Goal: Transaction & Acquisition: Purchase product/service

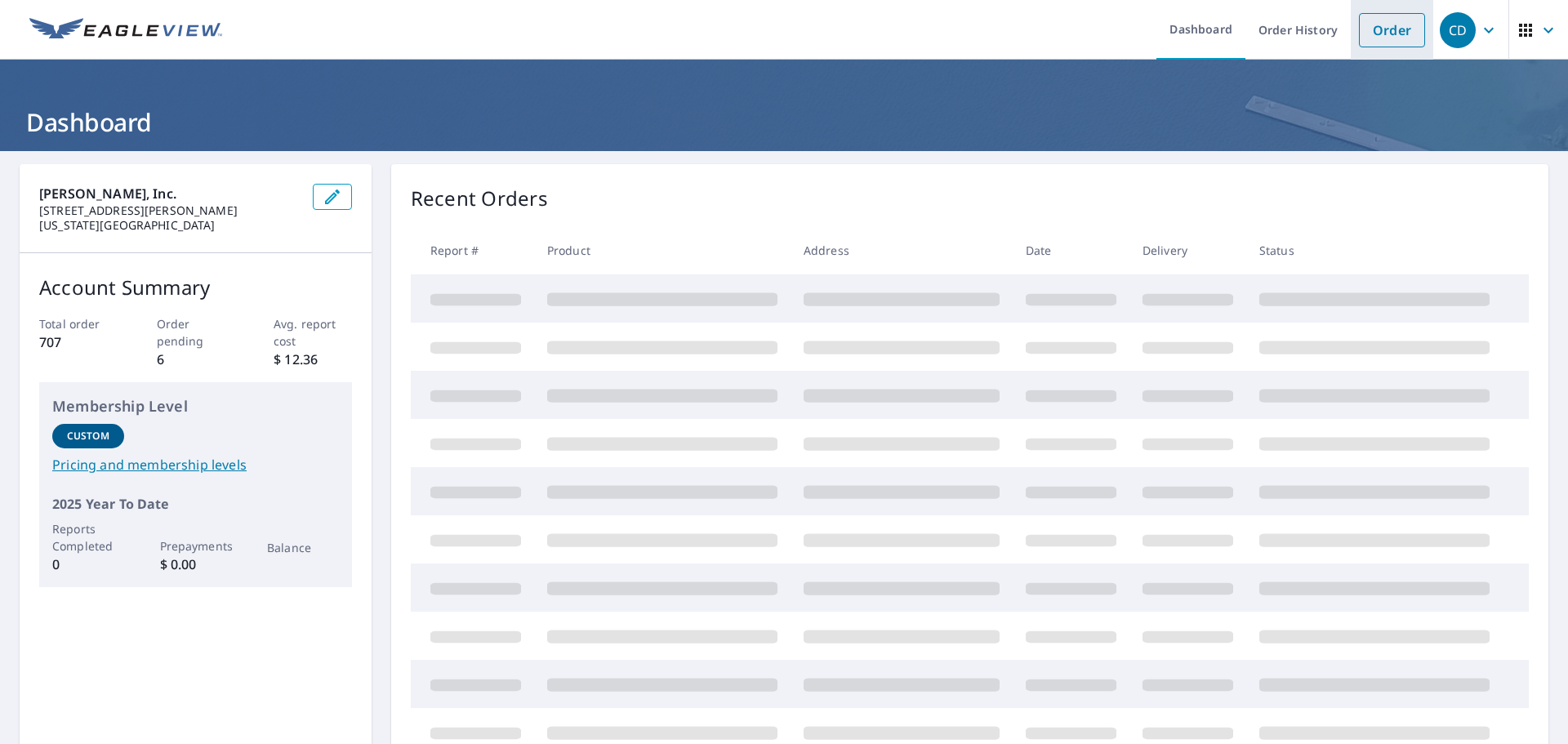
click at [1359, 25] on link "Order" at bounding box center [1391, 30] width 66 height 34
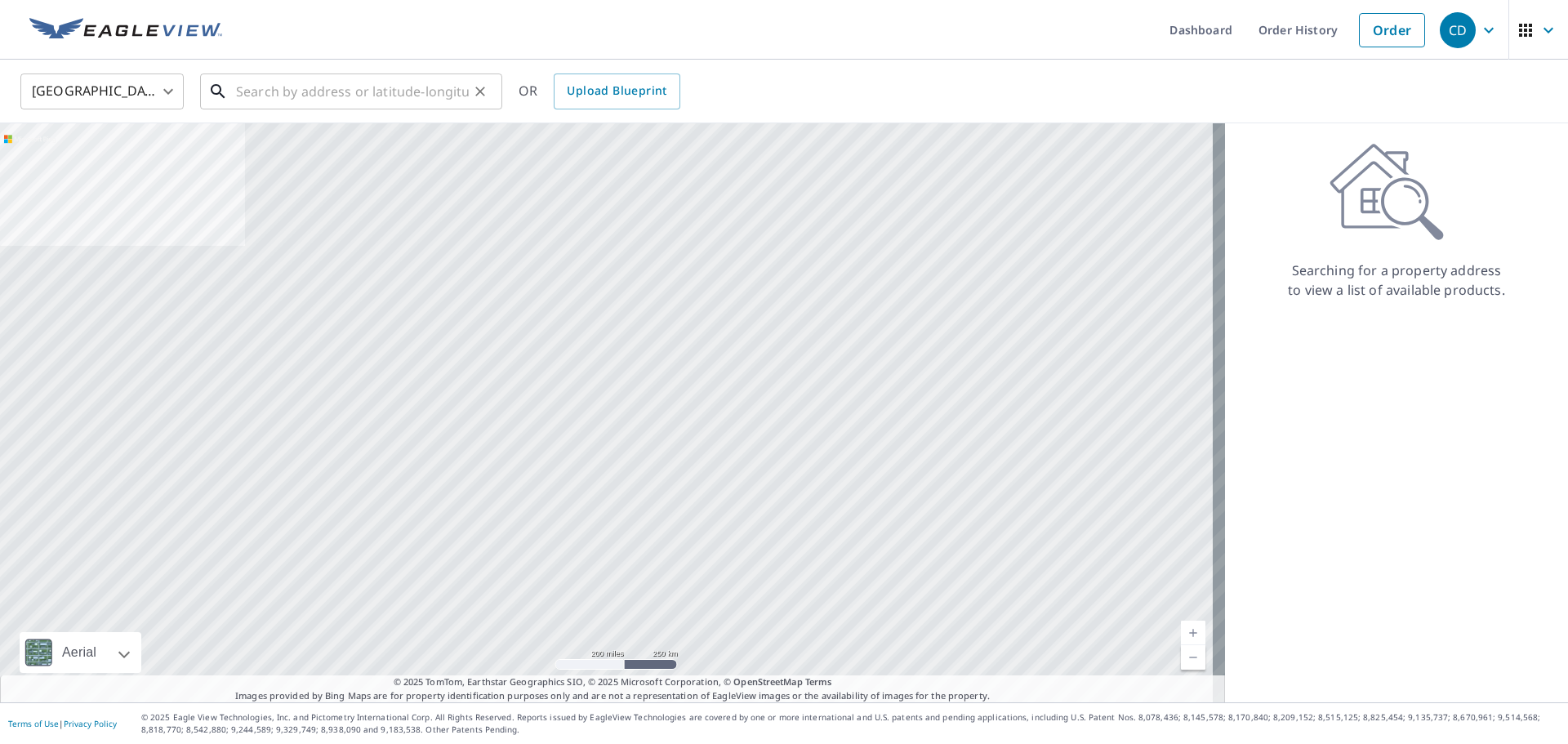
click at [377, 96] on input "text" at bounding box center [352, 91] width 233 height 46
paste input "[STREET_ADDRESS]"
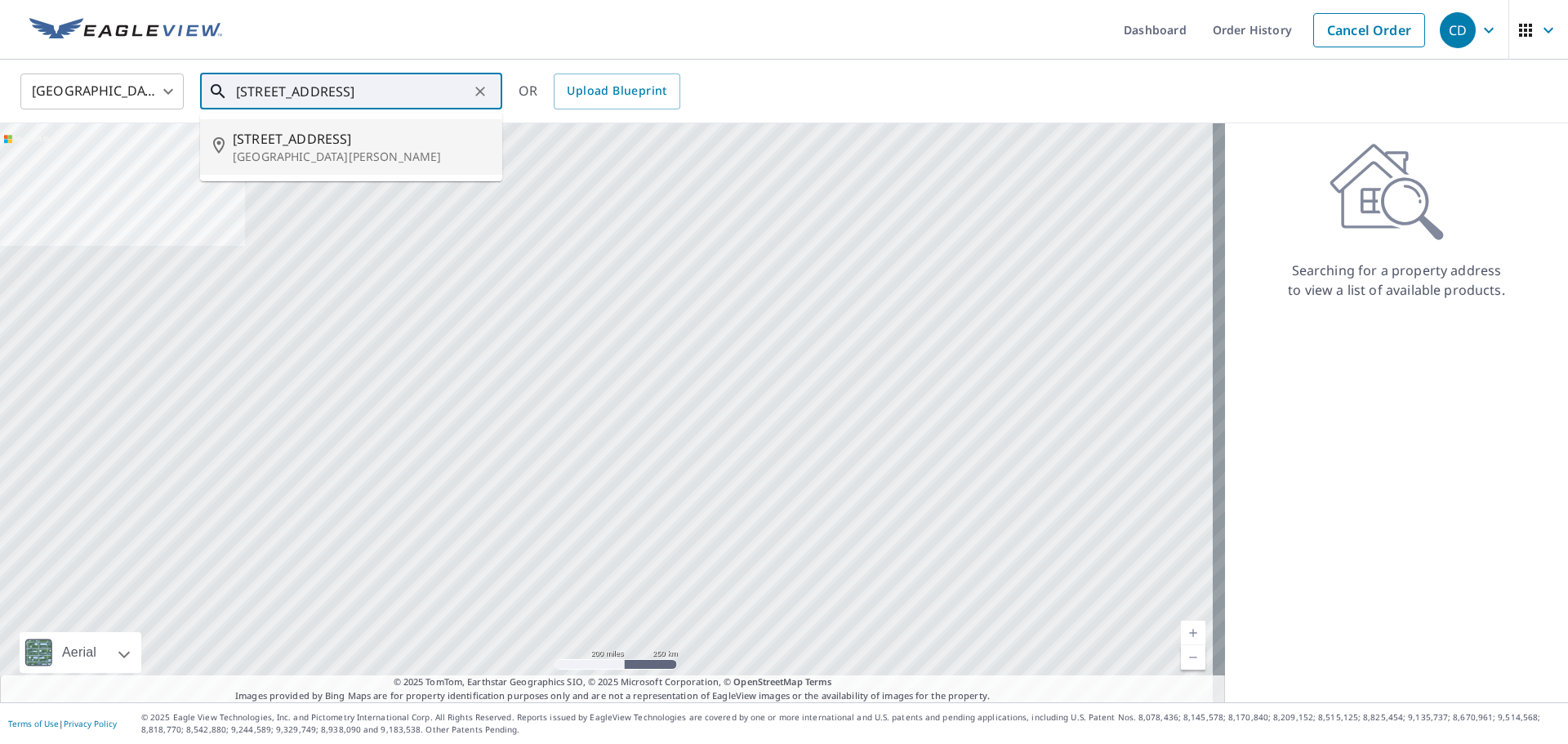
click at [324, 164] on p "[GEOGRAPHIC_DATA][PERSON_NAME]" at bounding box center [361, 157] width 257 height 17
type input "[STREET_ADDRESS][PERSON_NAME]"
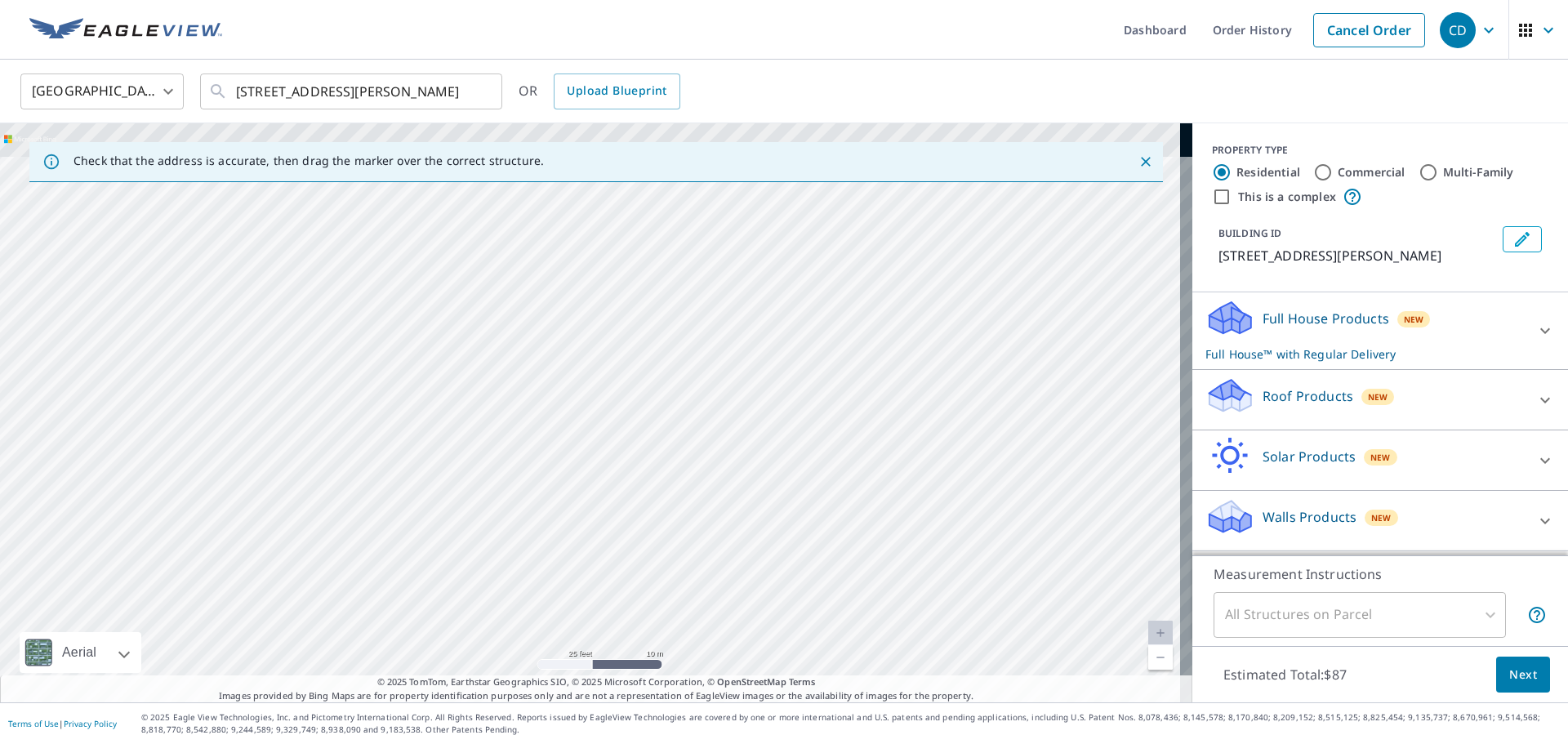
drag, startPoint x: 465, startPoint y: 416, endPoint x: 298, endPoint y: 637, distance: 277.0
click at [298, 637] on div "[STREET_ADDRESS][PERSON_NAME]" at bounding box center [596, 412] width 1192 height 580
drag, startPoint x: 649, startPoint y: 317, endPoint x: 443, endPoint y: 573, distance: 328.6
click at [443, 573] on div "[STREET_ADDRESS][PERSON_NAME]" at bounding box center [596, 412] width 1192 height 580
drag, startPoint x: 433, startPoint y: 436, endPoint x: 399, endPoint y: 471, distance: 48.8
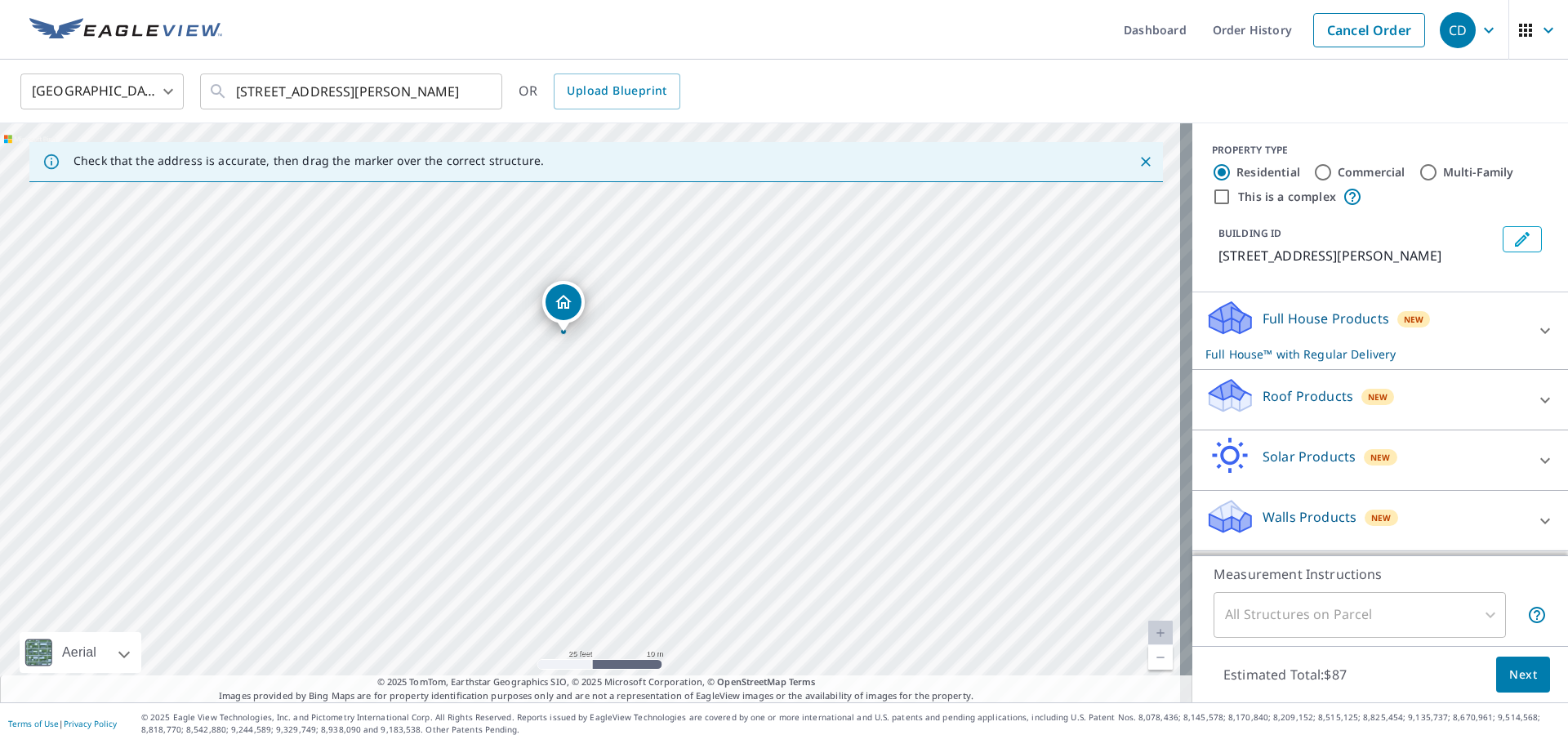
click at [399, 471] on div "[STREET_ADDRESS][PERSON_NAME]" at bounding box center [596, 412] width 1192 height 580
click at [1303, 397] on p "Roof Products" at bounding box center [1308, 396] width 91 height 19
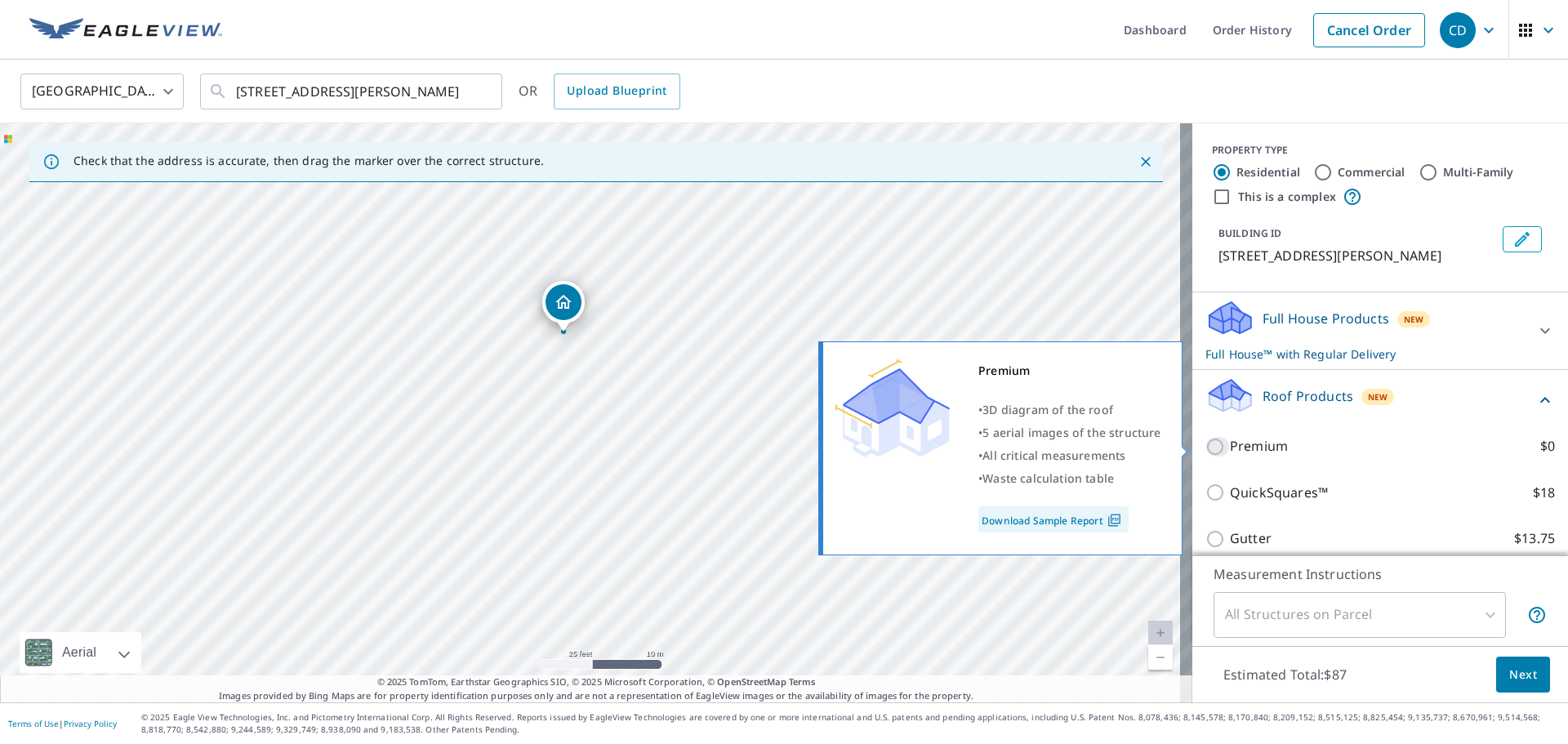
click at [1206, 447] on input "Premium $0" at bounding box center [1218, 447] width 25 height 19
checkbox input "true"
checkbox input "false"
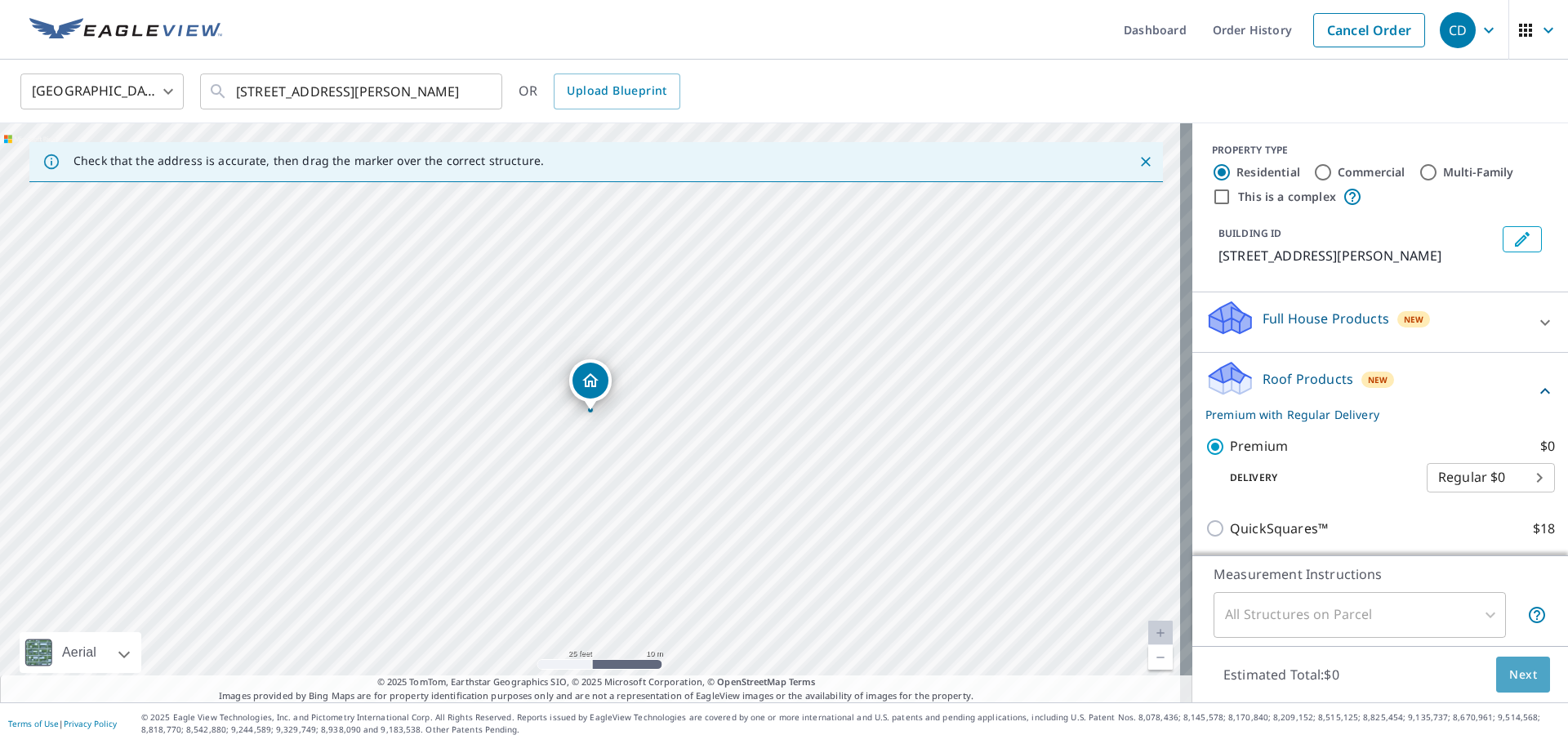
click at [1509, 667] on span "Next" at bounding box center [1523, 675] width 28 height 20
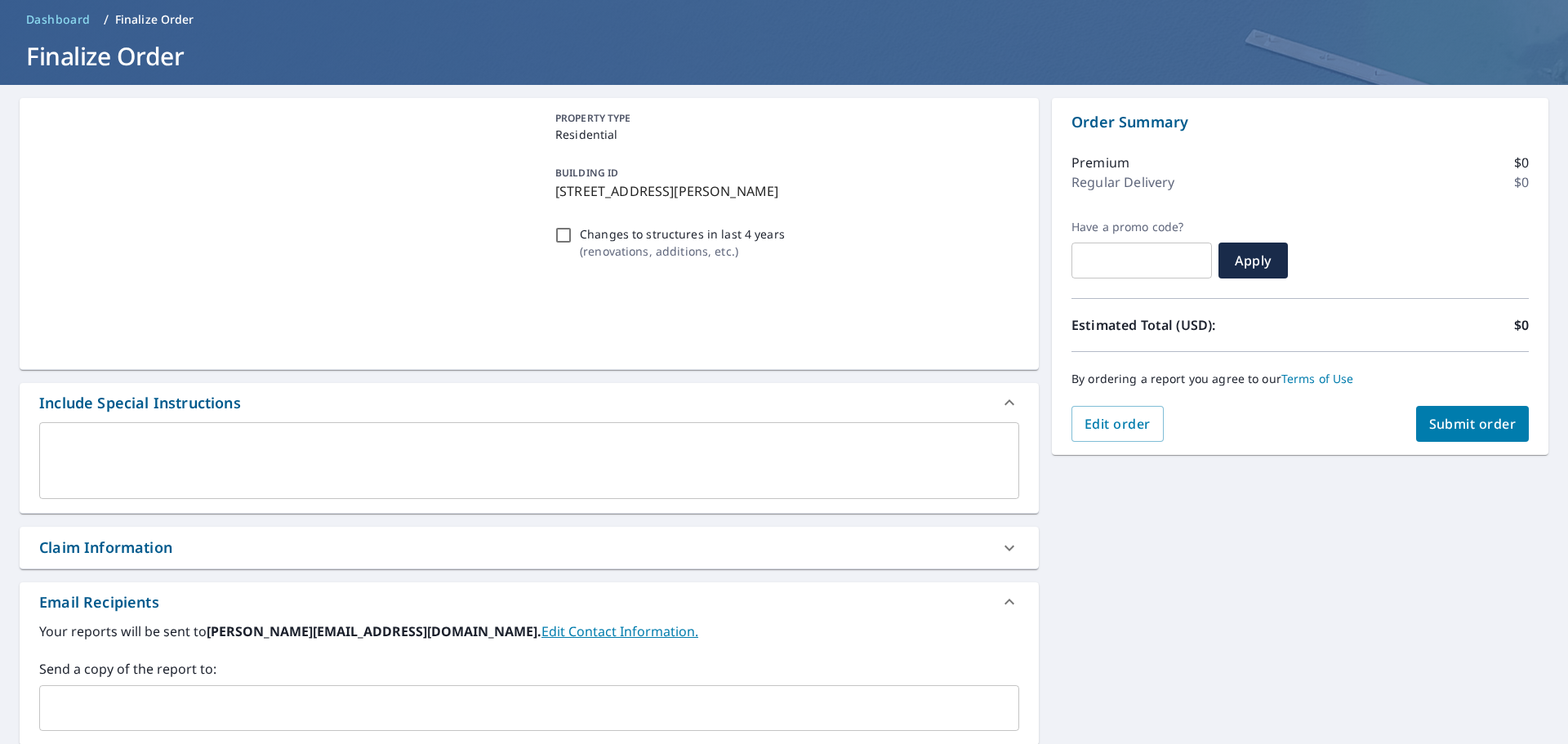
scroll to position [164, 0]
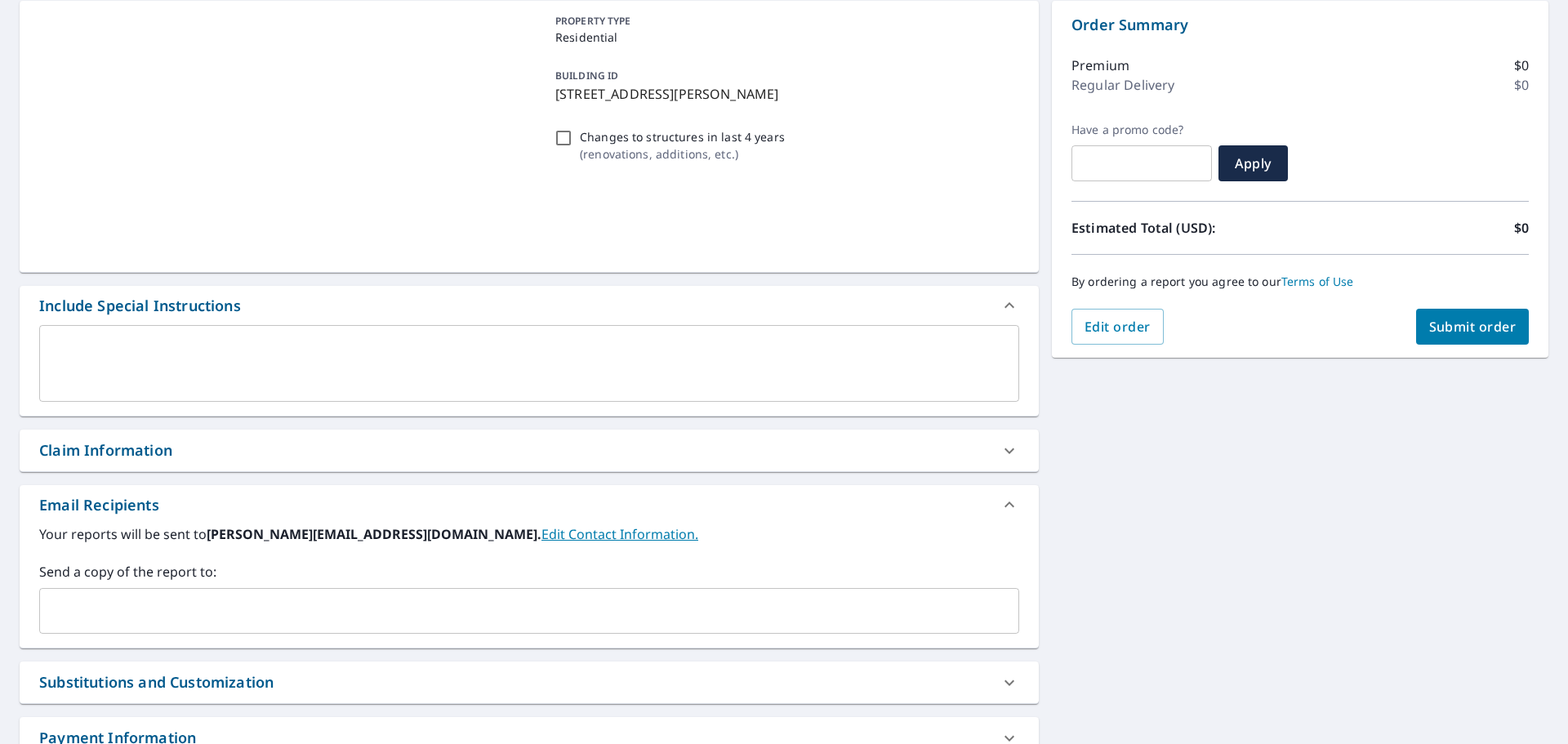
drag, startPoint x: 164, startPoint y: 612, endPoint x: 151, endPoint y: 610, distance: 13.2
click at [164, 612] on input "text" at bounding box center [517, 610] width 941 height 31
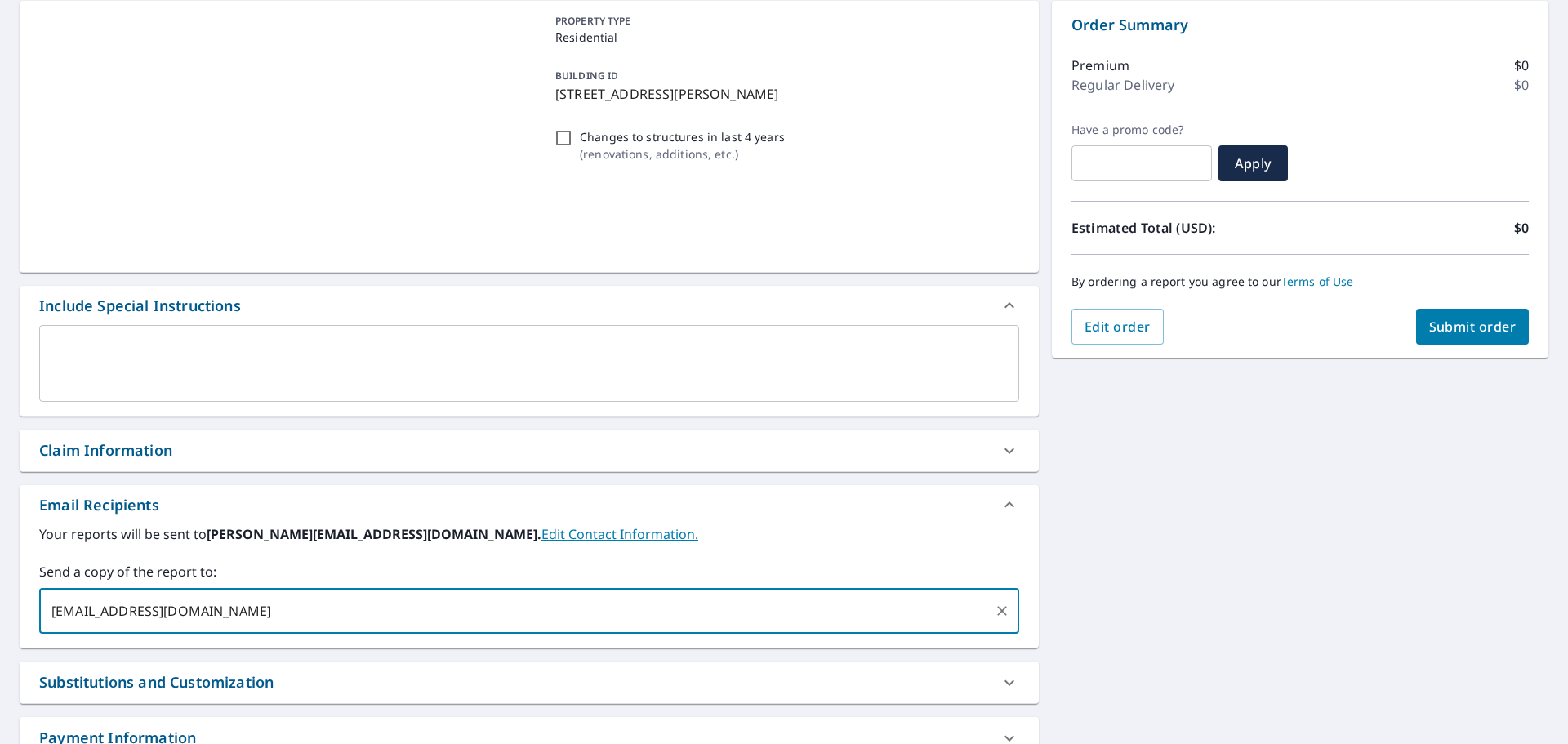
type input "[EMAIL_ADDRESS][DOMAIN_NAME]"
click at [1494, 337] on button "Submit order" at bounding box center [1472, 326] width 113 height 36
checkbox input "true"
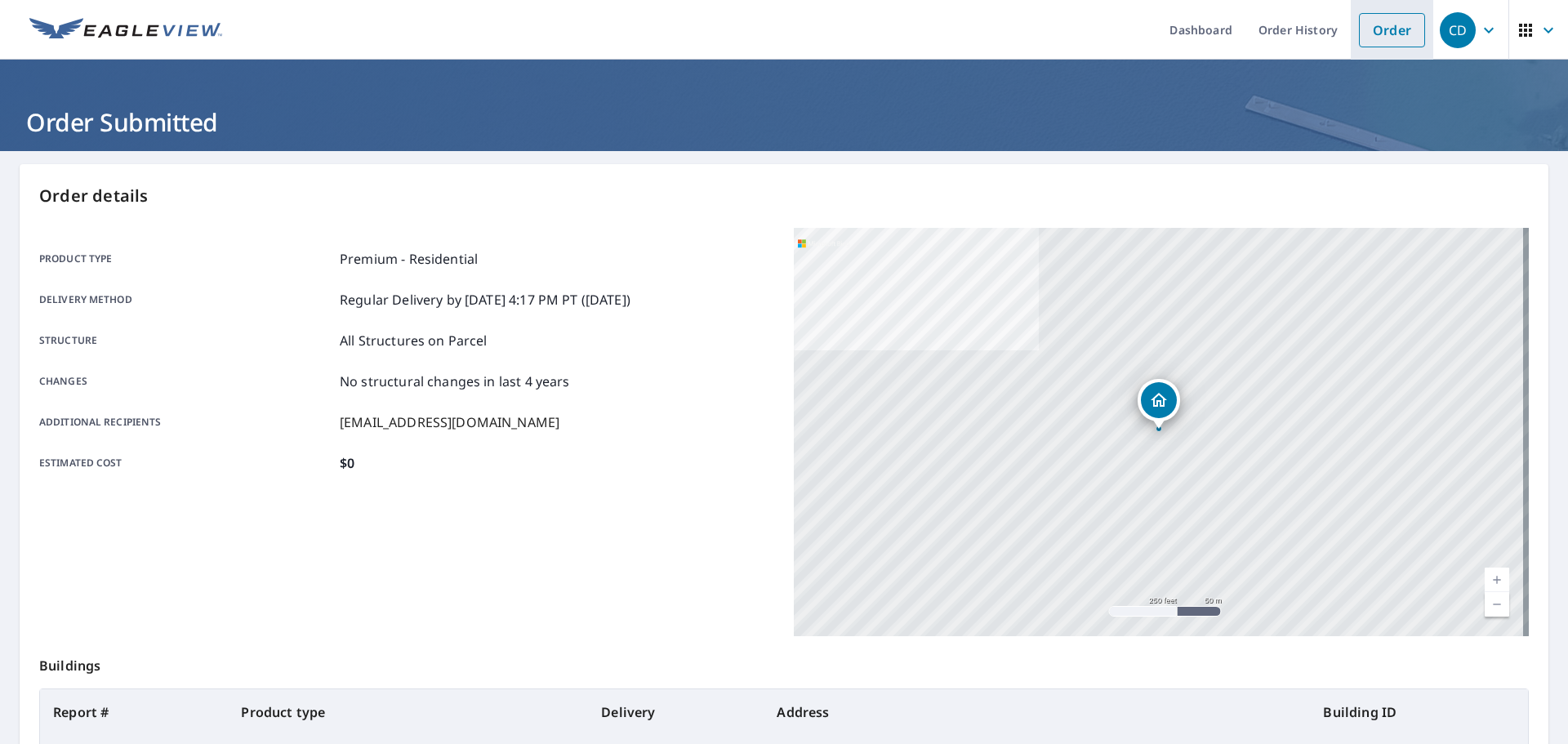
click at [1374, 24] on link "Order" at bounding box center [1391, 30] width 66 height 34
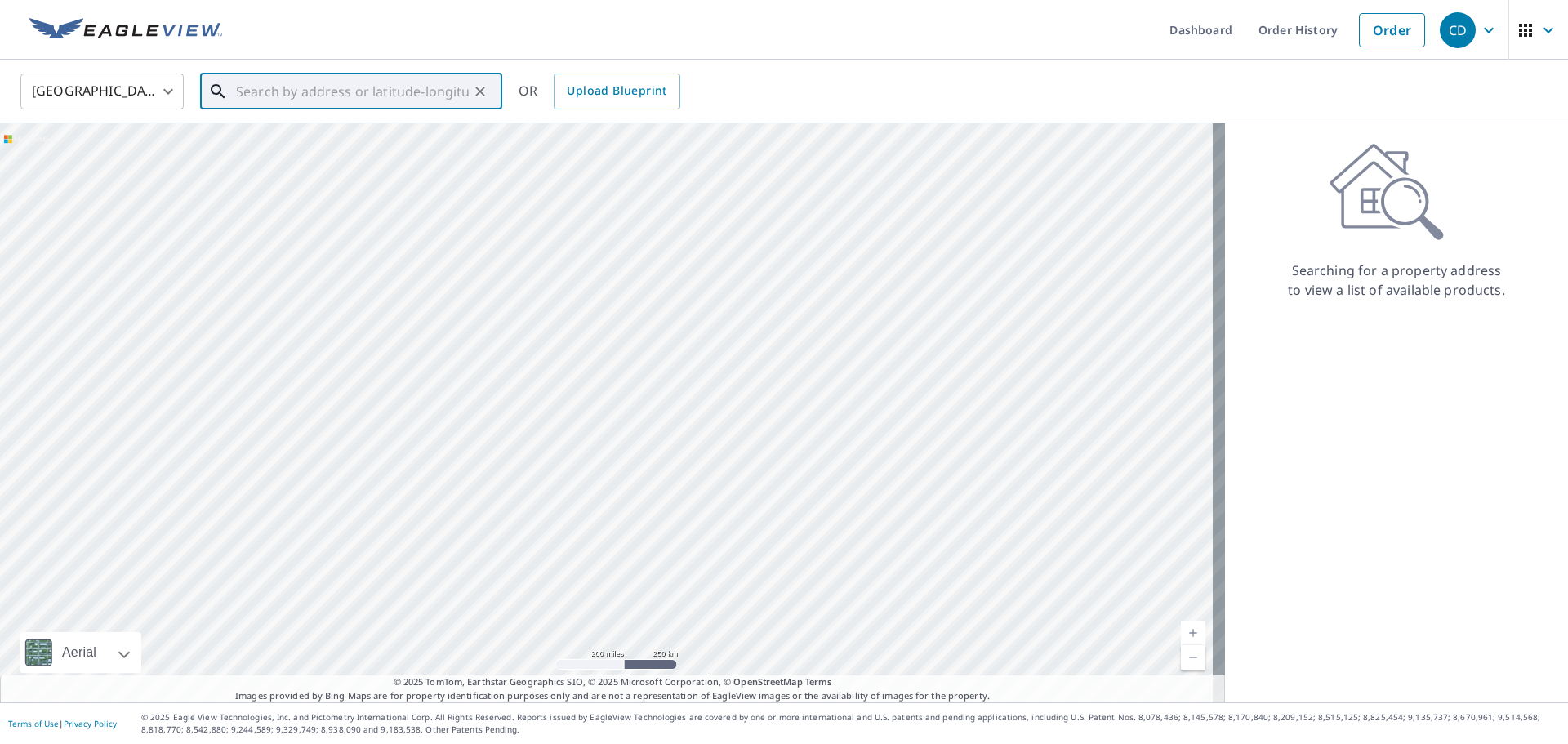
paste input "[STREET_ADDRESS]"
click at [325, 153] on p "[GEOGRAPHIC_DATA]" at bounding box center [361, 157] width 257 height 17
type input "[STREET_ADDRESS]"
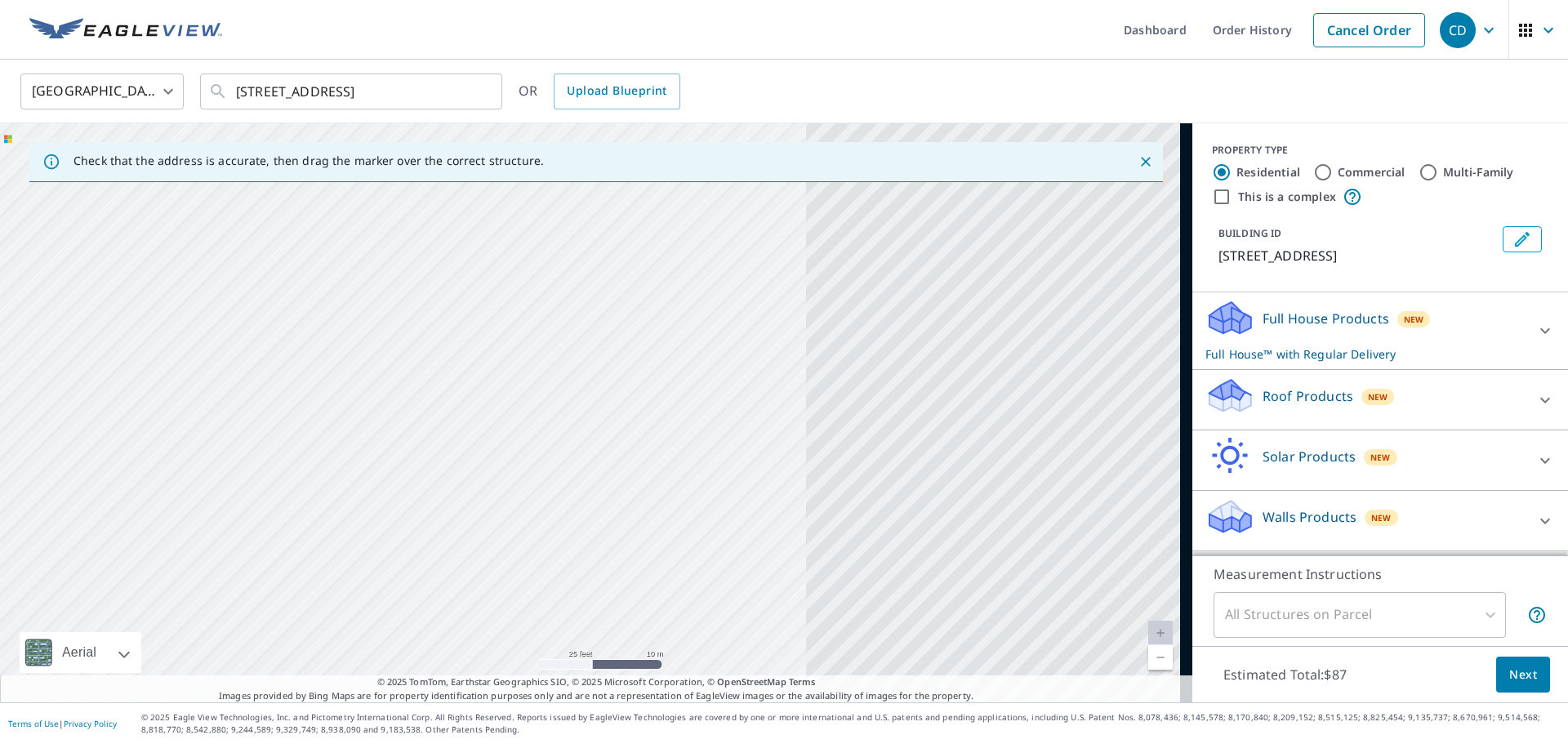
drag, startPoint x: 740, startPoint y: 419, endPoint x: 139, endPoint y: 616, distance: 632.5
click at [139, 616] on div "[STREET_ADDRESS]" at bounding box center [596, 412] width 1192 height 580
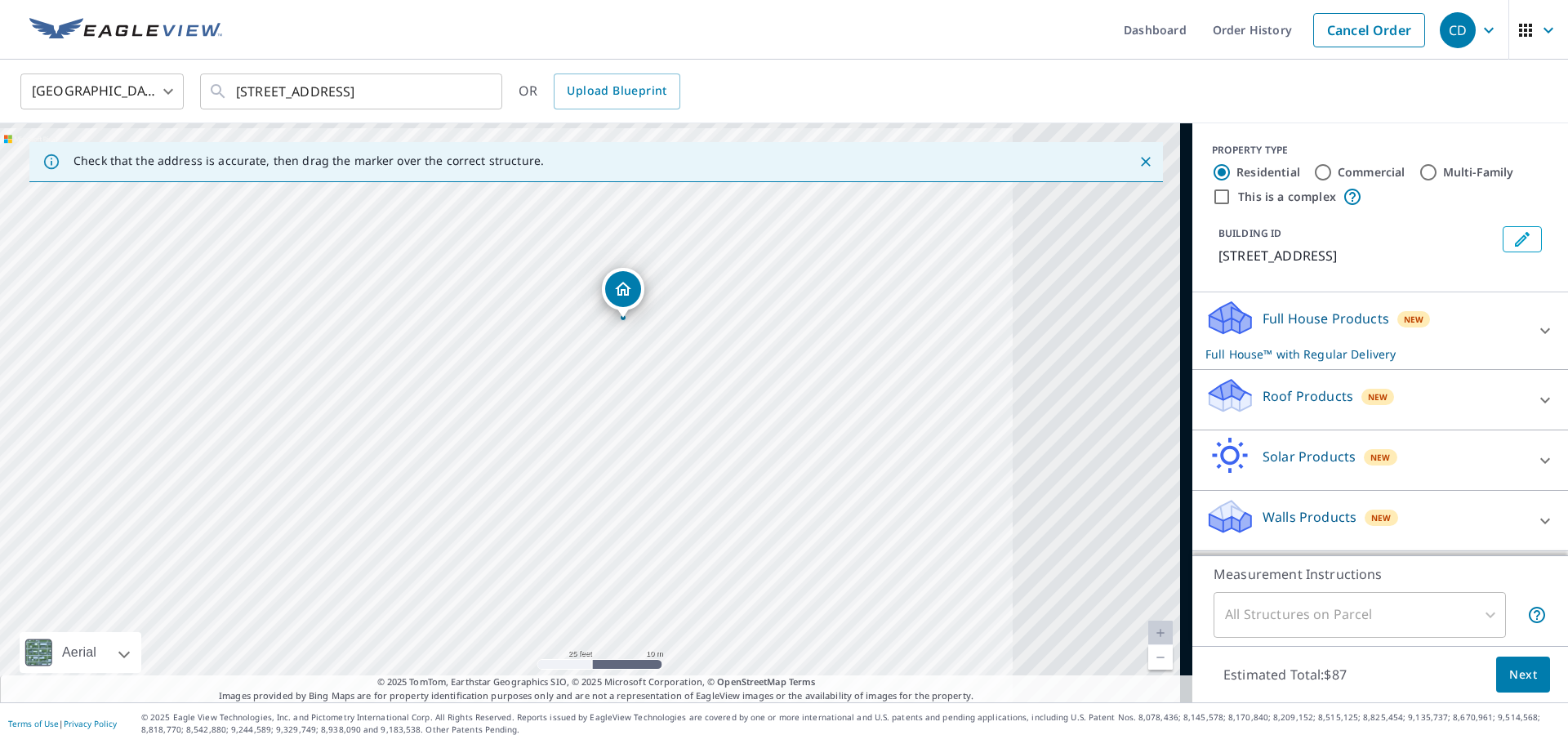
drag, startPoint x: 798, startPoint y: 357, endPoint x: 385, endPoint y: 607, distance: 482.8
click at [385, 607] on div "[STREET_ADDRESS]" at bounding box center [596, 412] width 1192 height 580
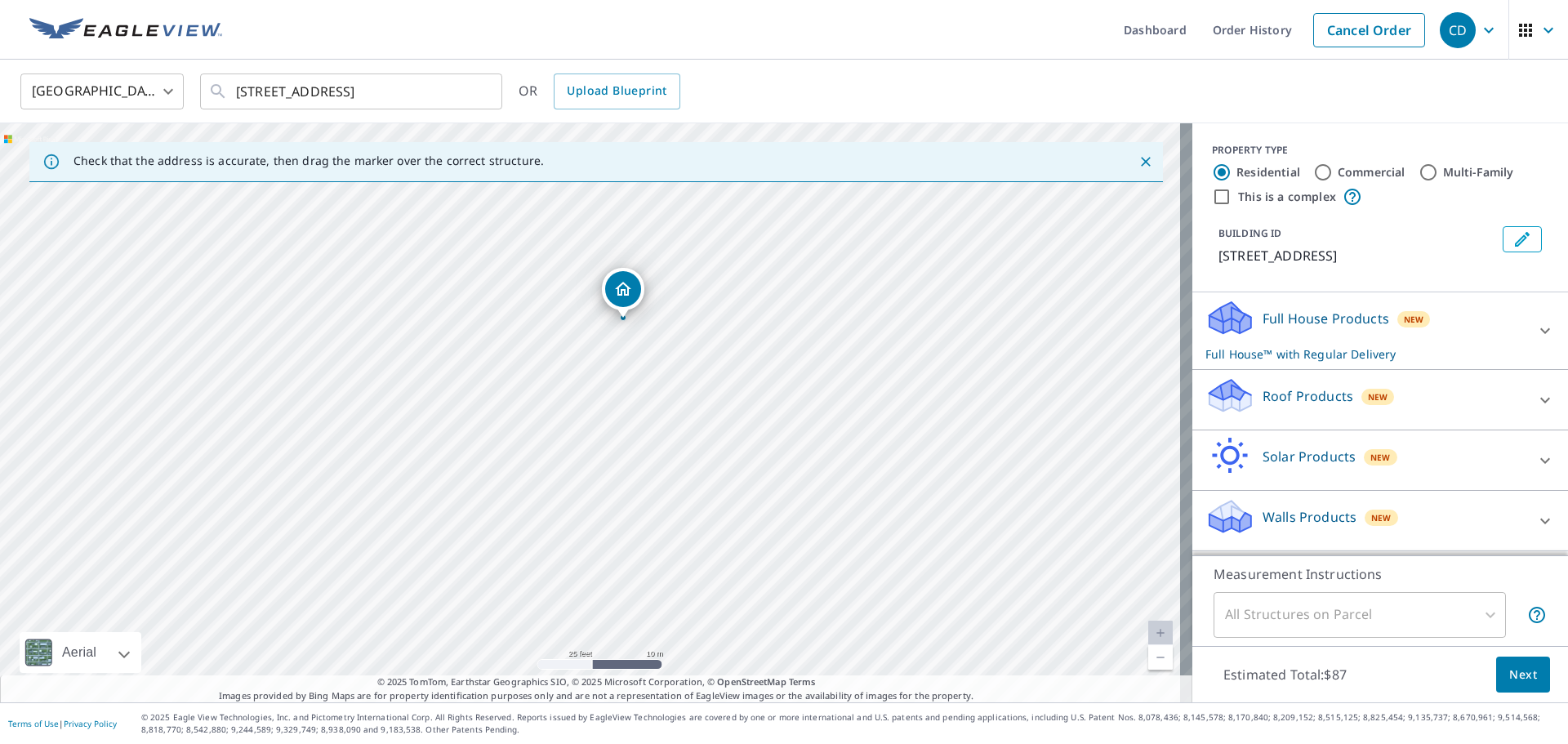
click at [1237, 403] on icon at bounding box center [1230, 402] width 41 height 19
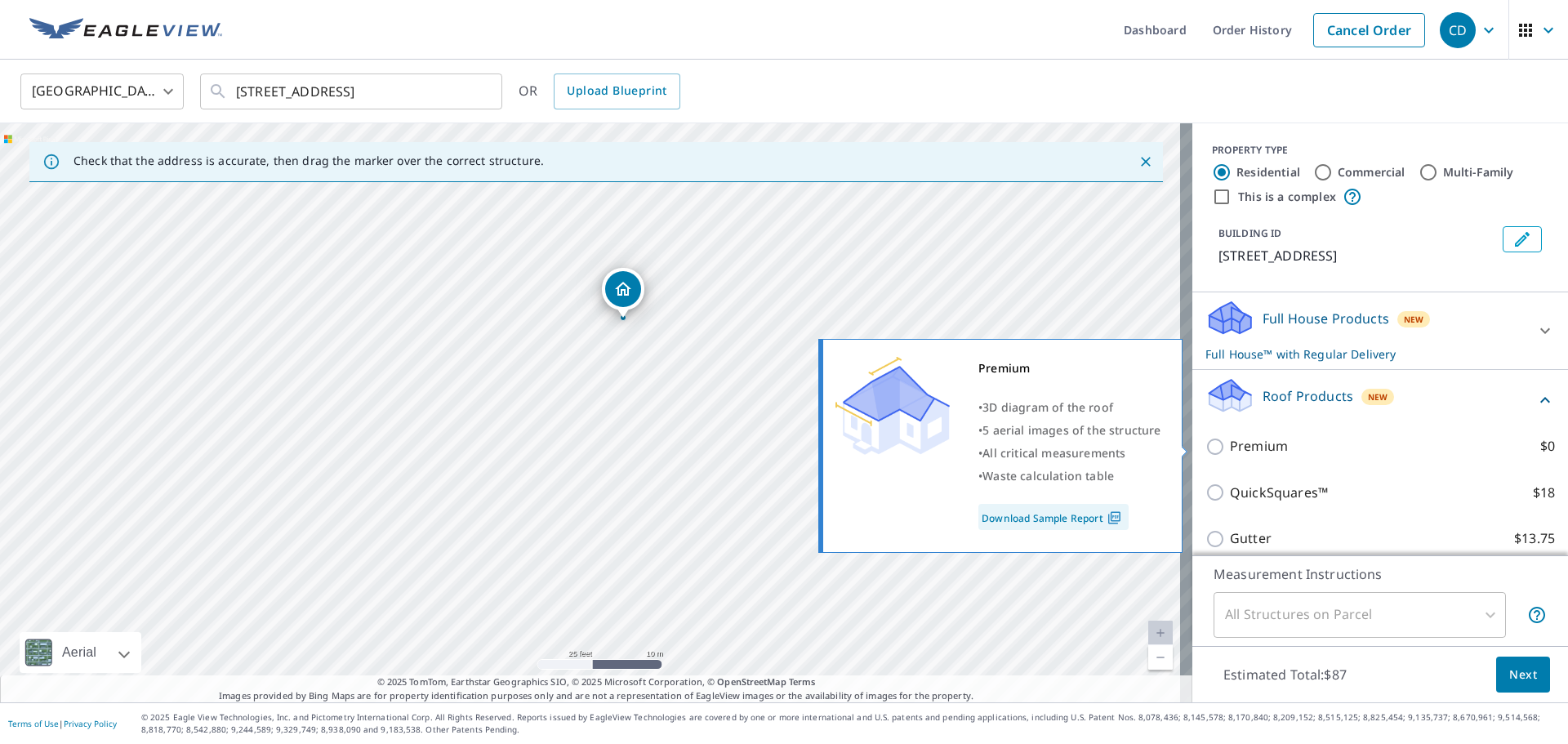
click at [1206, 449] on input "Premium $0" at bounding box center [1218, 447] width 25 height 19
checkbox input "true"
checkbox input "false"
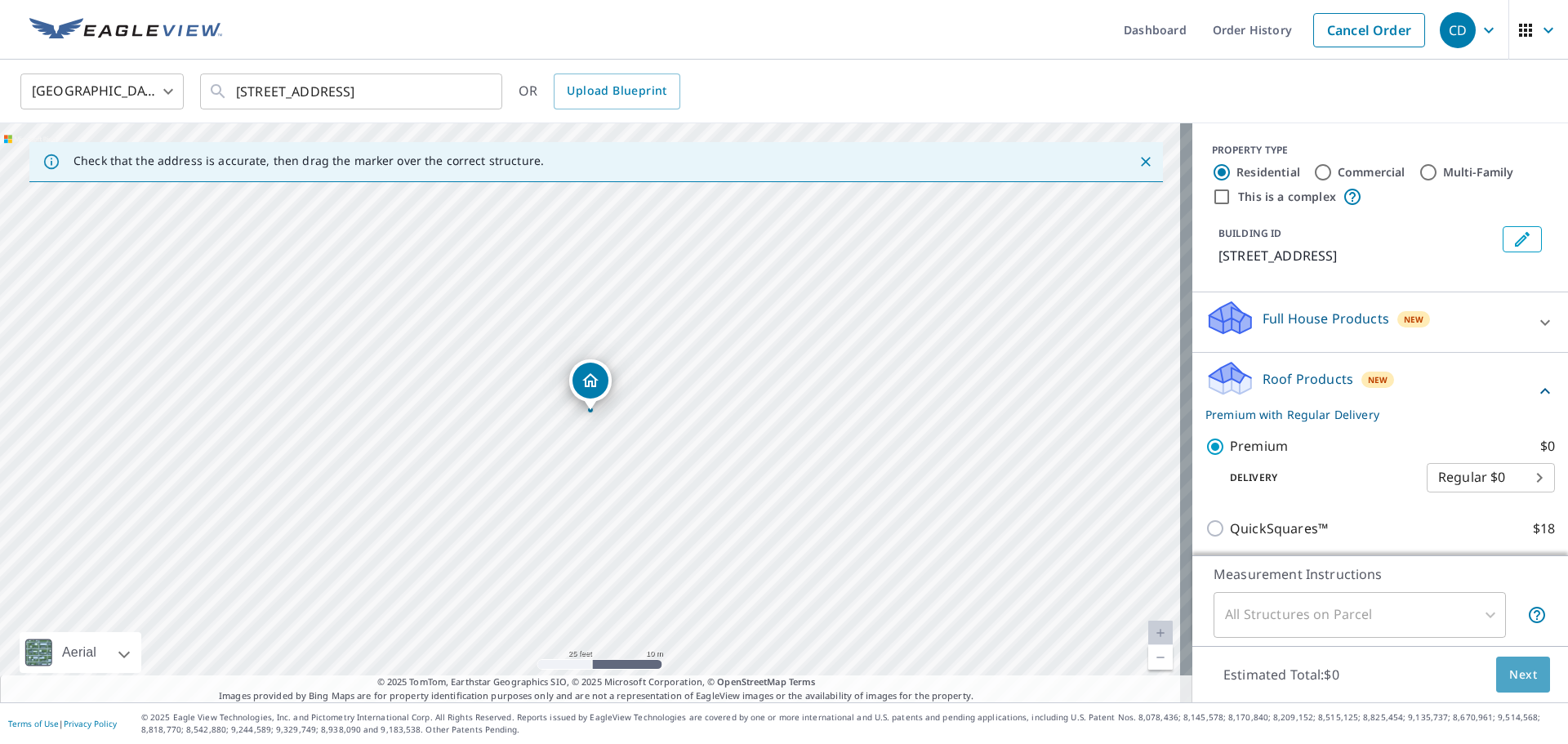
click at [1517, 673] on span "Next" at bounding box center [1523, 675] width 28 height 20
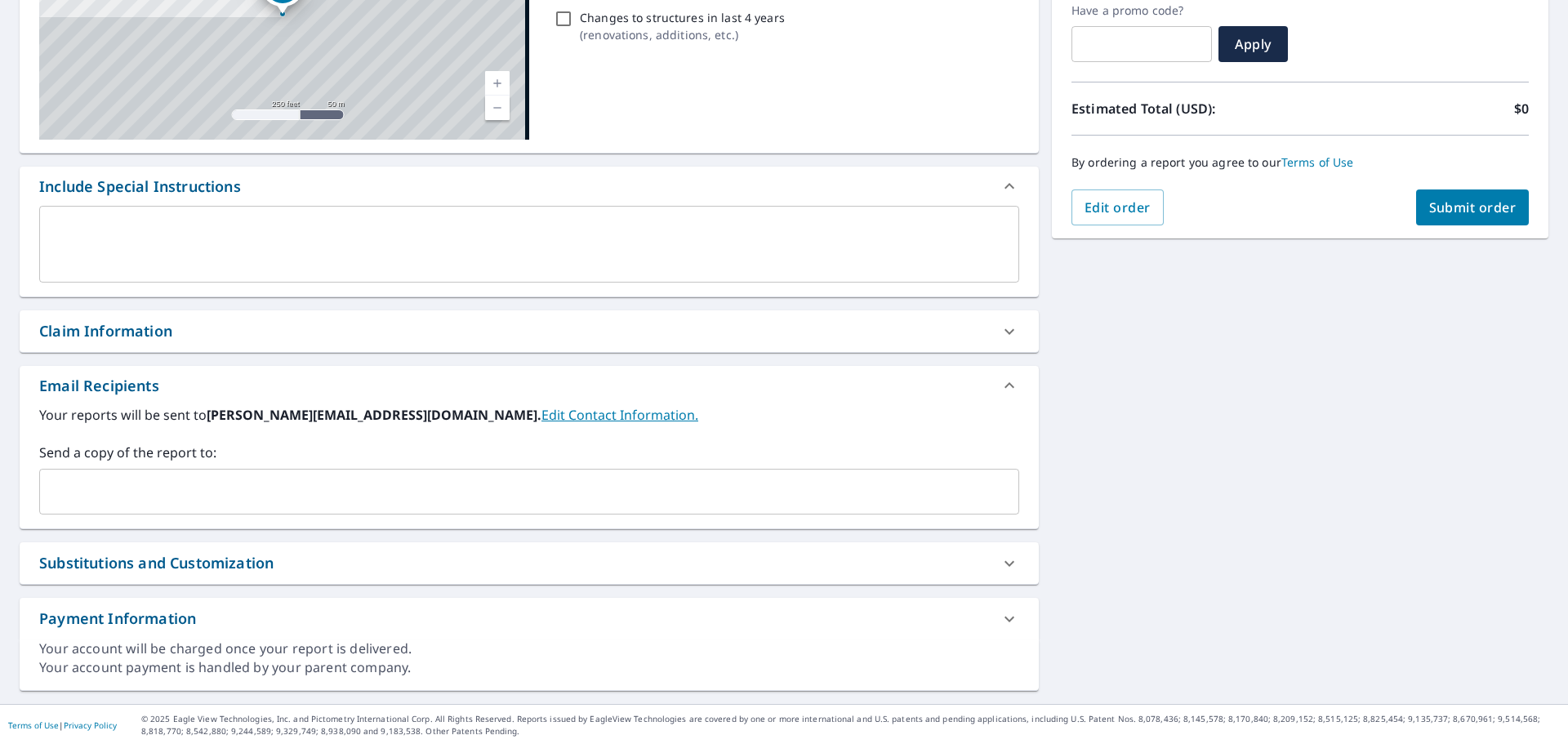
scroll to position [284, 0]
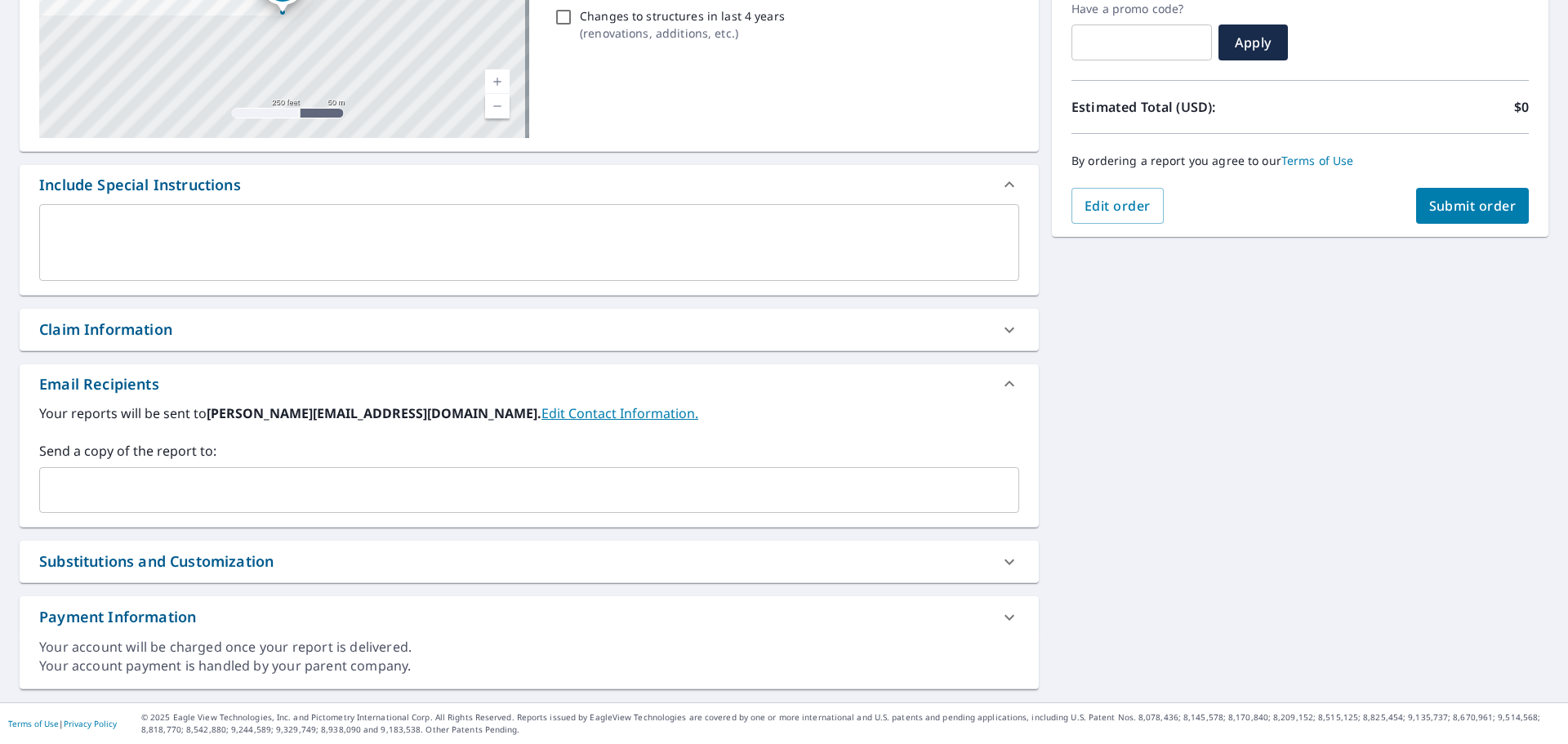
click at [167, 498] on input "text" at bounding box center [517, 490] width 941 height 31
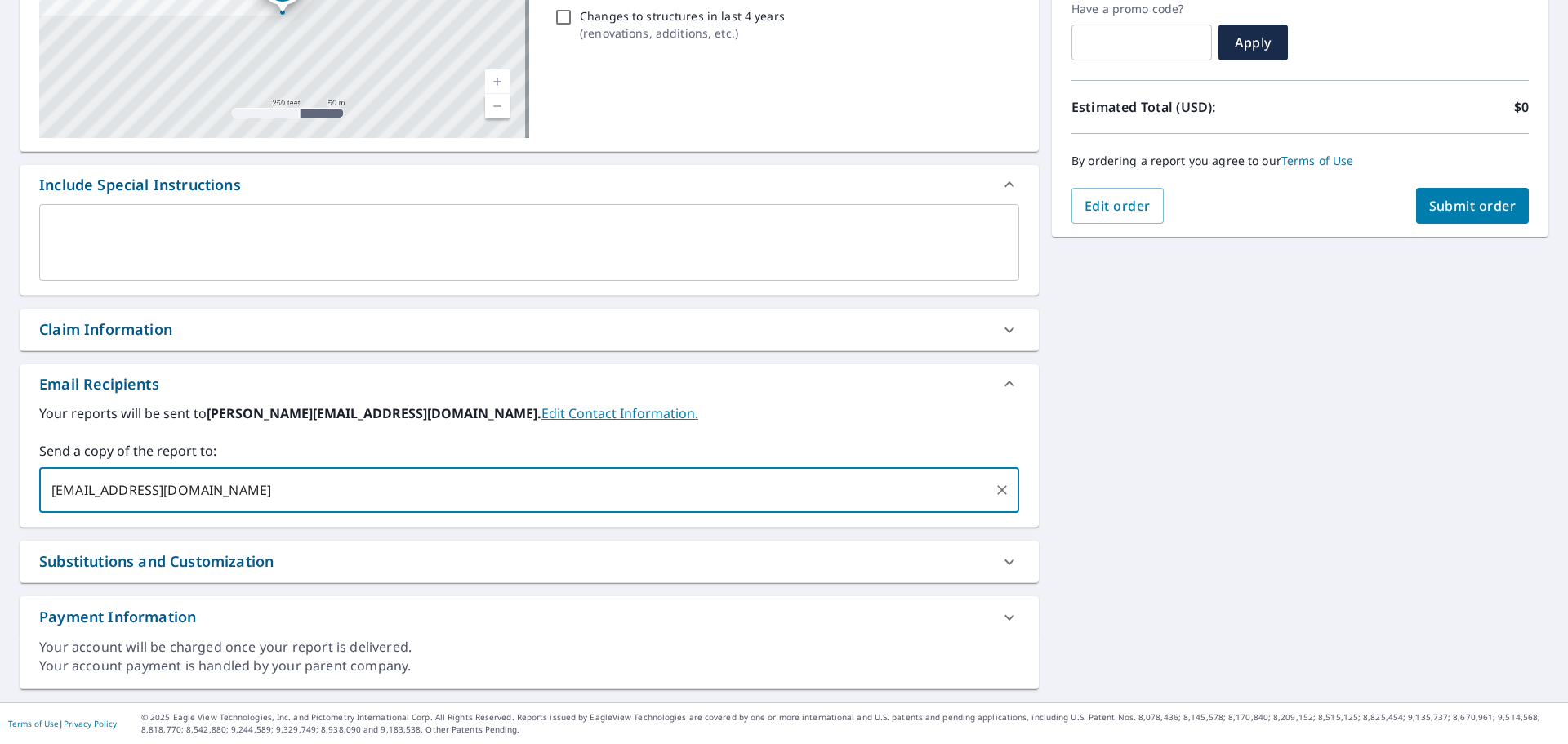
type input "[EMAIL_ADDRESS][DOMAIN_NAME]"
click at [1450, 201] on span "Submit order" at bounding box center [1472, 206] width 87 height 18
checkbox input "true"
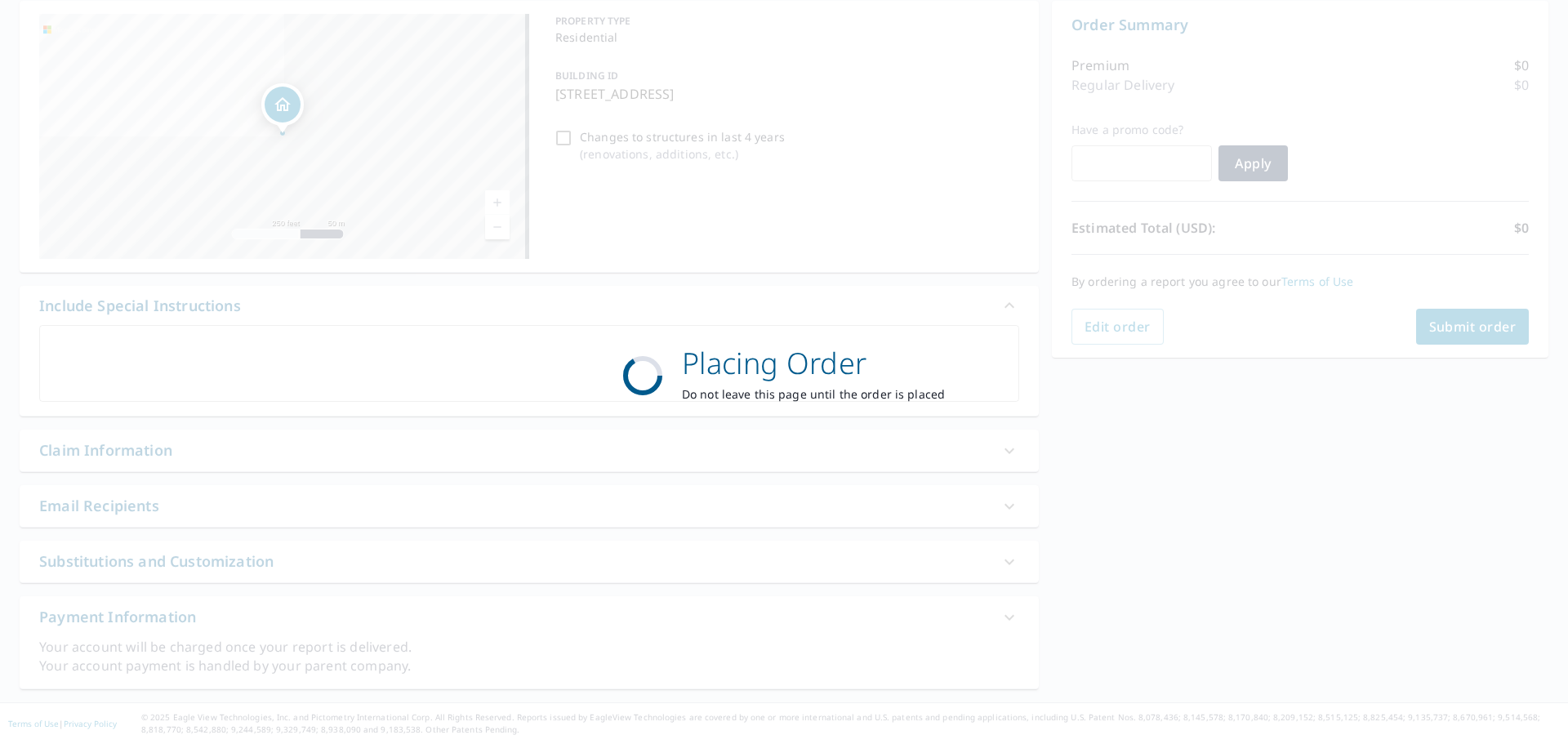
scroll to position [164, 0]
